Goal: Information Seeking & Learning: Learn about a topic

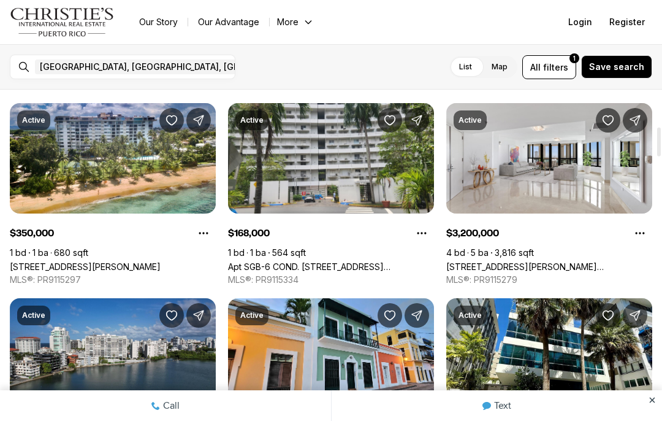
scroll to position [426, 0]
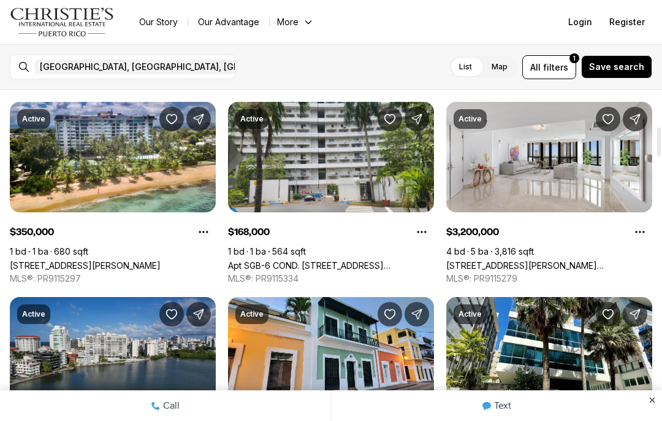
click at [356, 260] on link "Apt SGB-6 COND. [STREET_ADDRESS][PERSON_NAME]" at bounding box center [331, 265] width 206 height 10
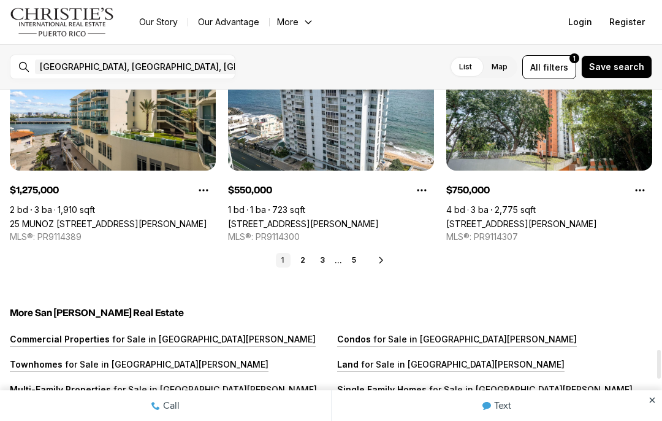
scroll to position [3005, 0]
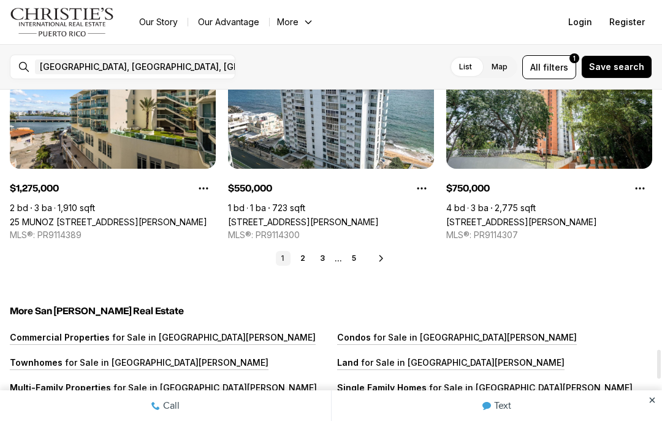
click at [359, 258] on link "5" at bounding box center [354, 258] width 15 height 15
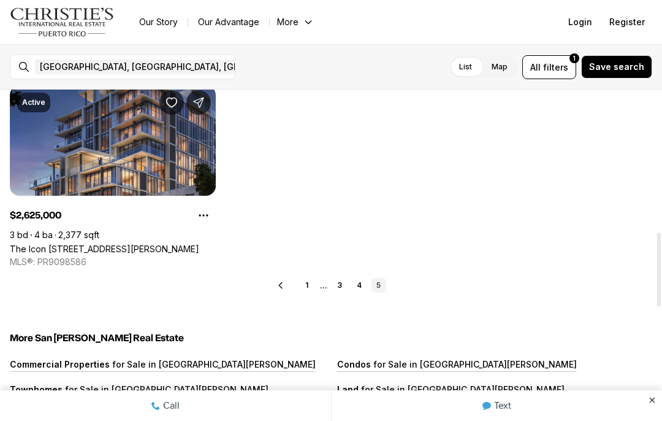
scroll to position [637, 0]
click at [340, 282] on link "3" at bounding box center [339, 285] width 15 height 15
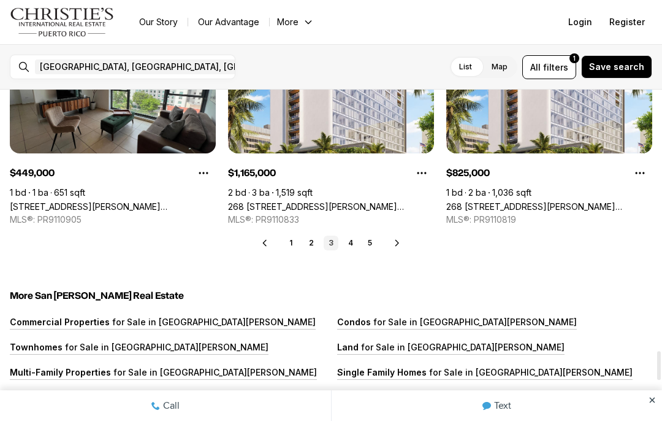
scroll to position [3021, 0]
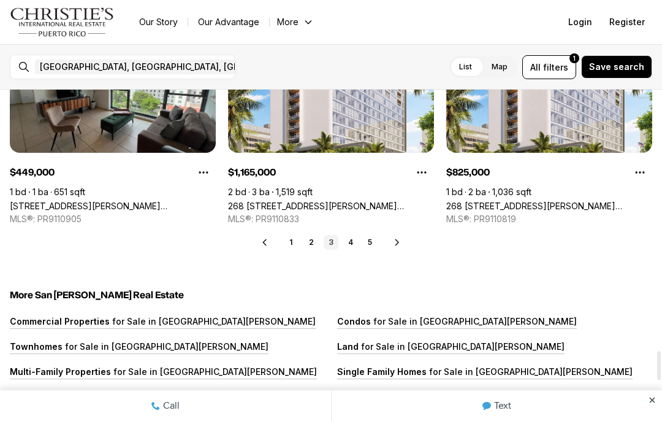
click at [348, 243] on link "4" at bounding box center [350, 242] width 15 height 15
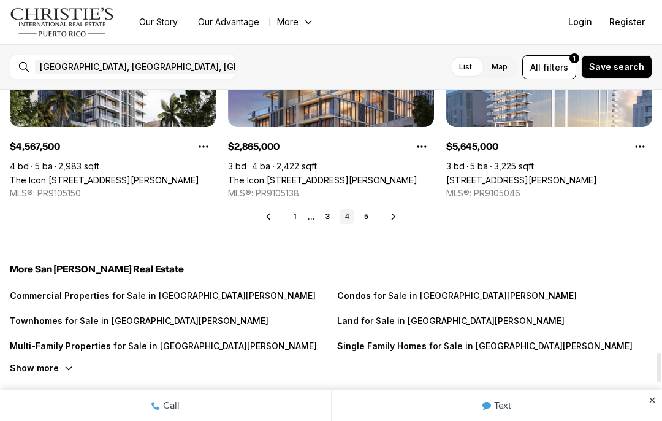
scroll to position [3051, 0]
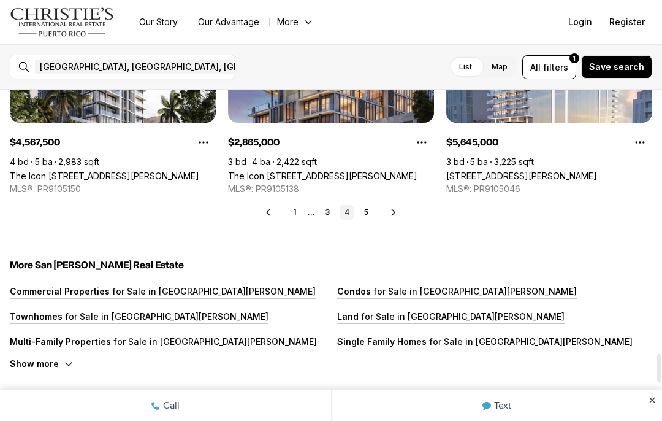
click at [366, 209] on link "5" at bounding box center [366, 212] width 15 height 15
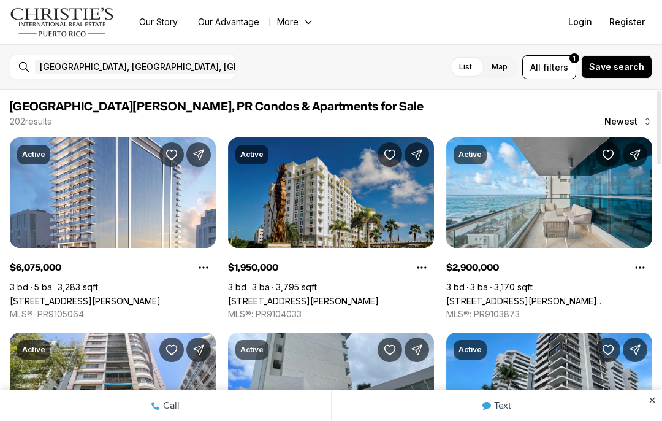
scroll to position [0, 0]
